Goal: Information Seeking & Learning: Stay updated

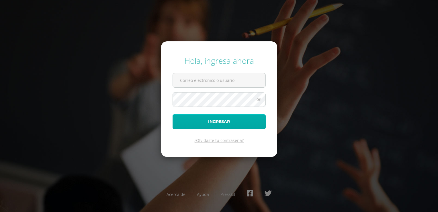
type input "[EMAIL_ADDRESS][DOMAIN_NAME]"
click at [229, 119] on button "Ingresar" at bounding box center [219, 121] width 93 height 15
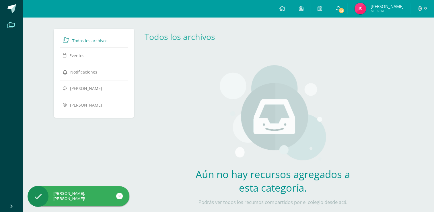
click at [344, 10] on span "12" at bounding box center [341, 10] width 6 height 6
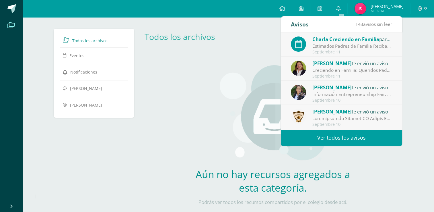
click at [341, 38] on span "Charla Creciendo en Familia" at bounding box center [345, 39] width 67 height 7
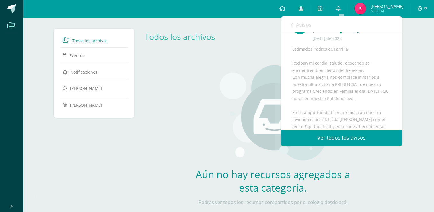
scroll to position [80, 0]
click at [291, 24] on icon at bounding box center [292, 24] width 2 height 5
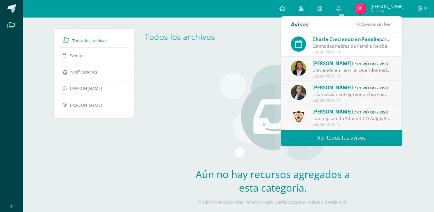
click at [346, 67] on div "Creciendo en Familia: Queridos Padres de Familia,hemos tenido un año lleno de a…" at bounding box center [352, 70] width 80 height 7
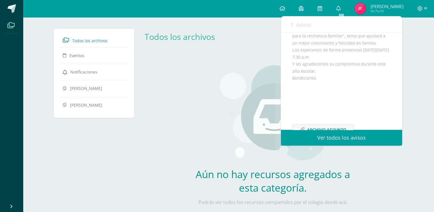
click at [295, 22] on link "Avisos" at bounding box center [301, 24] width 21 height 16
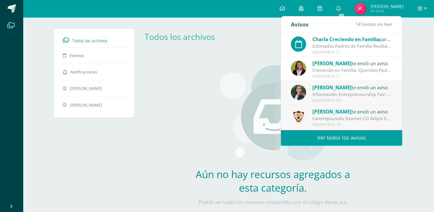
click at [324, 91] on div "Información Entrepreneurship Fair: Estimados Padres de Familia Reciban un cordi…" at bounding box center [352, 94] width 80 height 7
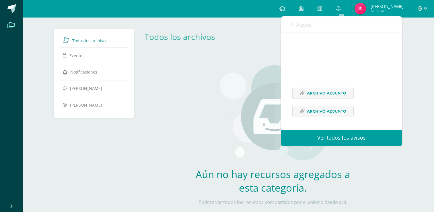
scroll to position [200, 0]
click at [314, 93] on span "Archivo Adjunto" at bounding box center [326, 93] width 39 height 11
click at [292, 24] on icon at bounding box center [292, 24] width 2 height 5
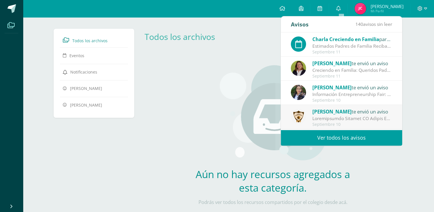
click at [328, 114] on span "[PERSON_NAME]" at bounding box center [331, 111] width 39 height 7
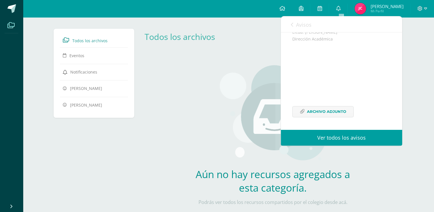
scroll to position [827, 0]
click at [328, 107] on span "Archivo Adjunto" at bounding box center [326, 111] width 39 height 11
click at [294, 21] on link "Avisos" at bounding box center [301, 24] width 21 height 16
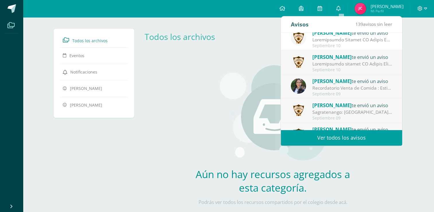
scroll to position [95, 0]
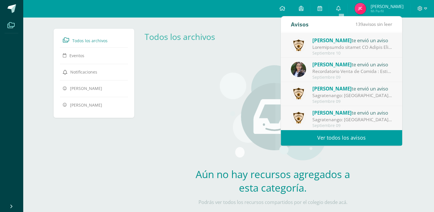
click at [341, 94] on div "Sagratenango: [GEOGRAPHIC_DATA][DATE]. "AÑO DE LUZ Y ESPERANZA" [GEOGRAPHIC_DAT…" at bounding box center [352, 95] width 80 height 7
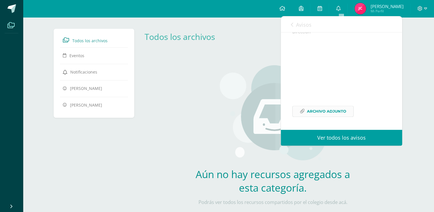
click at [335, 109] on span "Archivo Adjunto" at bounding box center [326, 111] width 39 height 11
click at [290, 22] on div "Avisos 138 avisos sin leer Avisos" at bounding box center [341, 24] width 121 height 16
click at [291, 24] on icon at bounding box center [292, 24] width 2 height 5
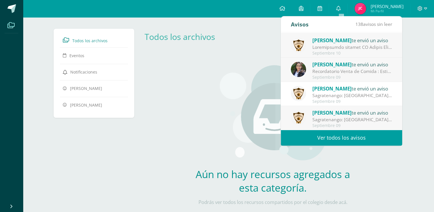
click at [349, 97] on div "Sagratenango: [GEOGRAPHIC_DATA][DATE]. "AÑO DE LUZ Y ESPERANZA" [GEOGRAPHIC_DAT…" at bounding box center [352, 95] width 80 height 7
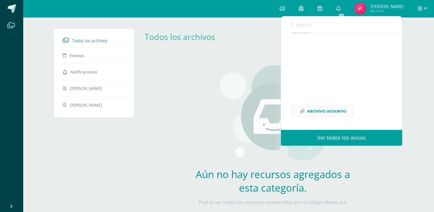
click at [333, 112] on span "Archivo Adjunto" at bounding box center [326, 111] width 39 height 11
click at [293, 23] on link "Avisos" at bounding box center [301, 24] width 21 height 16
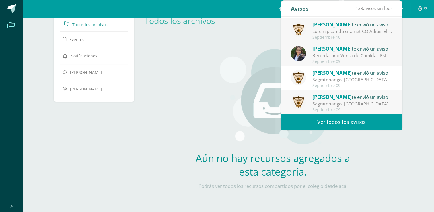
scroll to position [24, 0]
